Goal: Use online tool/utility: Utilize a website feature to perform a specific function

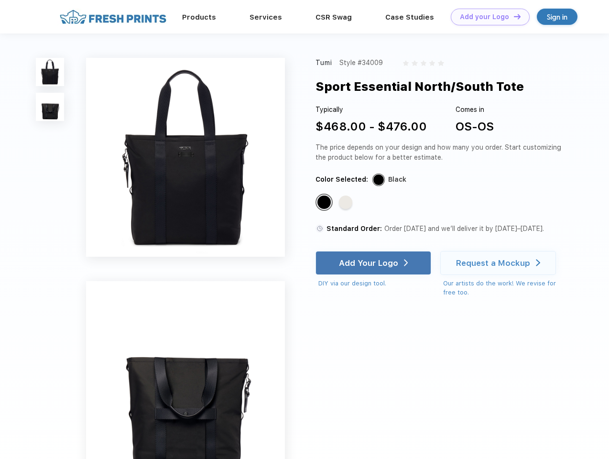
click at [486, 17] on link "Add your Logo Design Tool" at bounding box center [489, 17] width 79 height 17
click at [0, 0] on div "Design Tool" at bounding box center [0, 0] width 0 height 0
click at [513, 16] on link "Add your Logo Design Tool" at bounding box center [489, 17] width 79 height 17
click at [50, 72] on img at bounding box center [50, 72] width 28 height 28
click at [50, 107] on img at bounding box center [50, 107] width 28 height 28
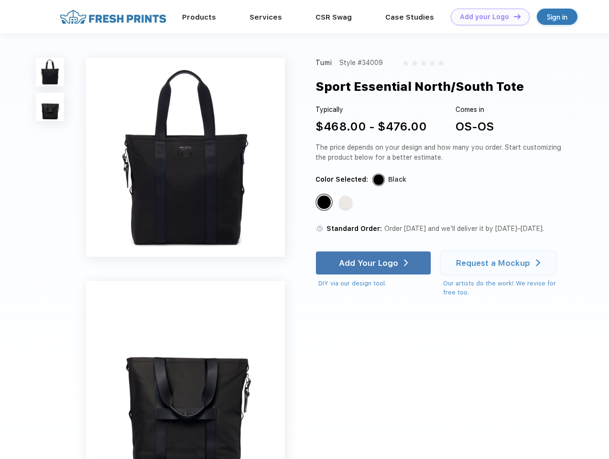
click at [325, 203] on div "Standard Color" at bounding box center [323, 201] width 13 height 13
click at [346, 203] on div "Standard Color" at bounding box center [345, 201] width 13 height 13
click at [374, 263] on div "Add Your Logo" at bounding box center [368, 263] width 59 height 10
click at [499, 263] on div "Request a Mockup" at bounding box center [493, 263] width 74 height 10
